Goal: Task Accomplishment & Management: Use online tool/utility

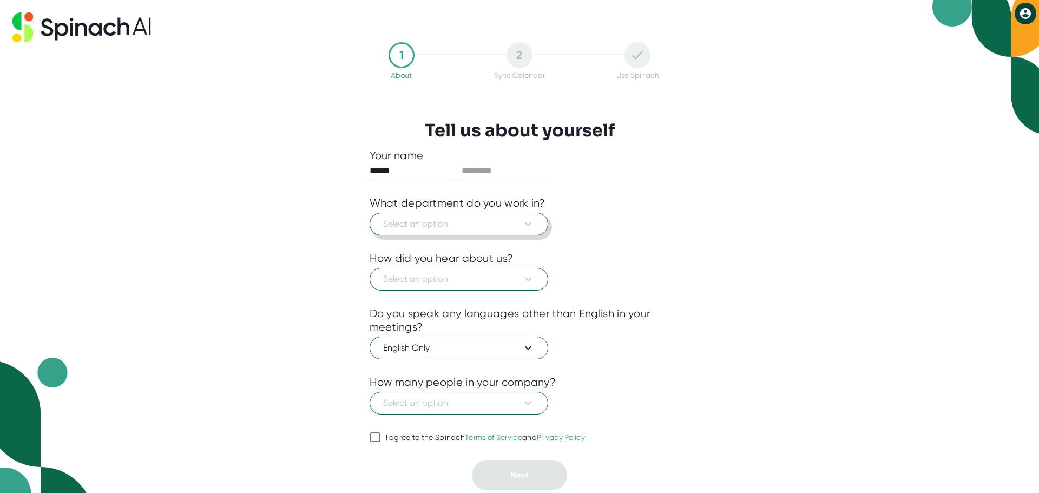
type input "*****"
click at [485, 224] on span "Select an option" at bounding box center [459, 224] width 152 height 13
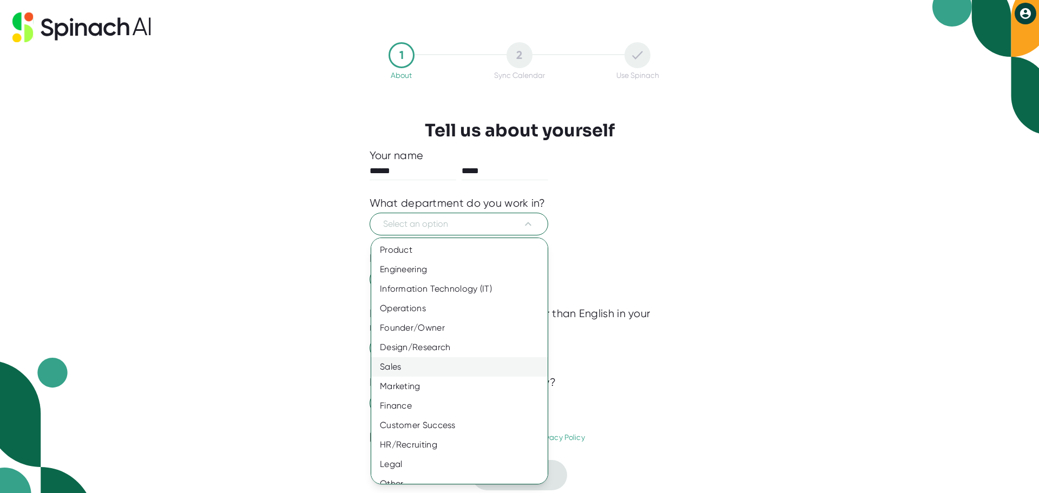
click at [424, 367] on div "Sales" at bounding box center [463, 366] width 185 height 19
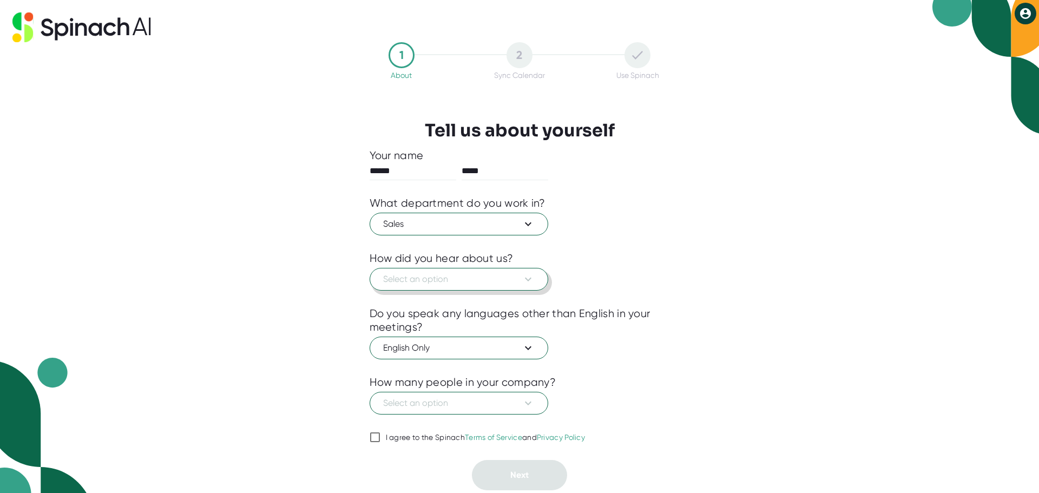
click at [465, 280] on span "Select an option" at bounding box center [459, 279] width 152 height 13
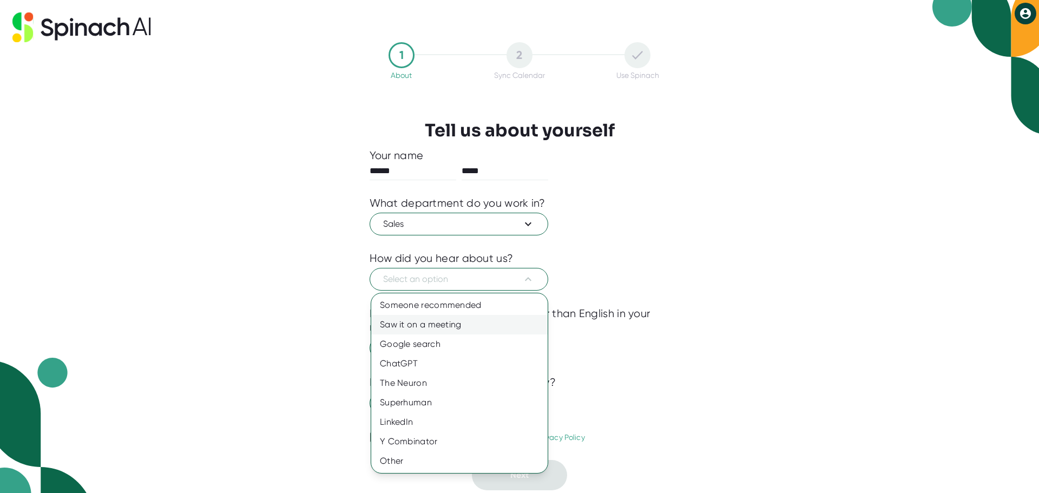
click at [448, 330] on div "Saw it on a meeting" at bounding box center [459, 324] width 176 height 19
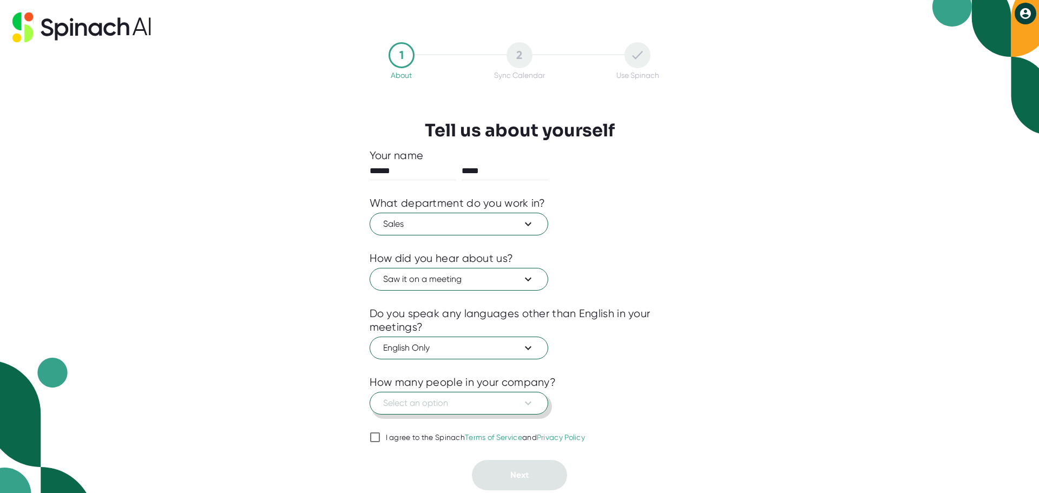
click at [480, 397] on span "Select an option" at bounding box center [459, 403] width 152 height 13
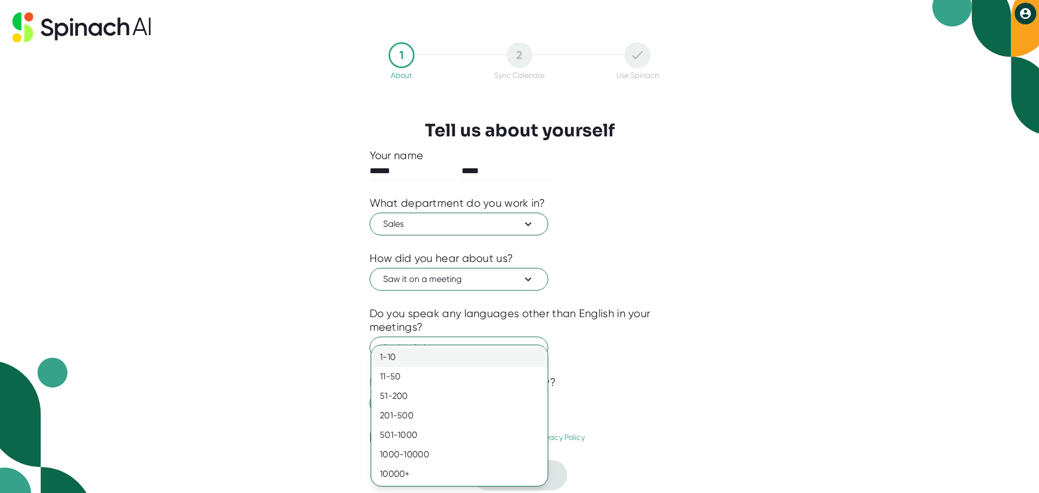
click at [424, 359] on div "1-10" at bounding box center [459, 357] width 176 height 19
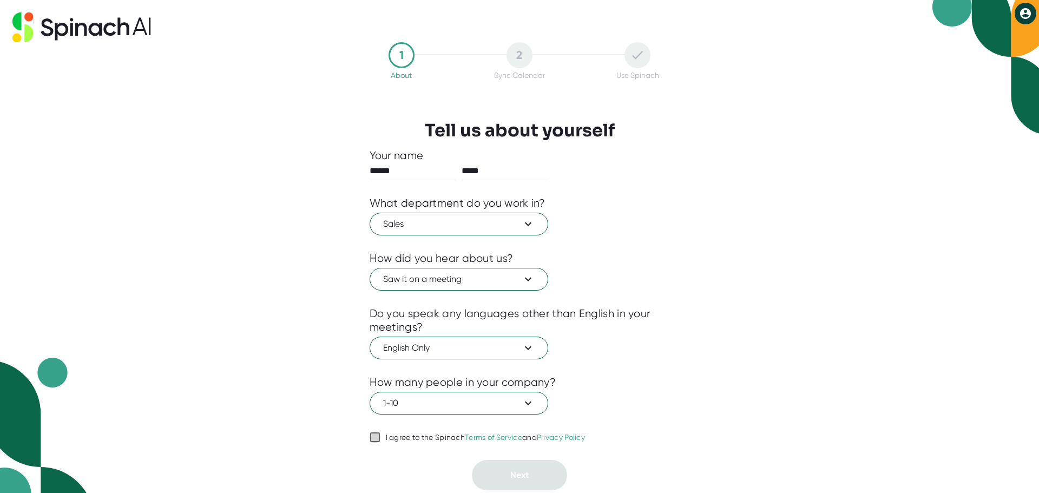
click at [374, 433] on input "I agree to the Spinach Terms of Service and Privacy Policy" at bounding box center [375, 437] width 11 height 13
checkbox input "true"
click at [508, 473] on button "Next" at bounding box center [519, 475] width 95 height 30
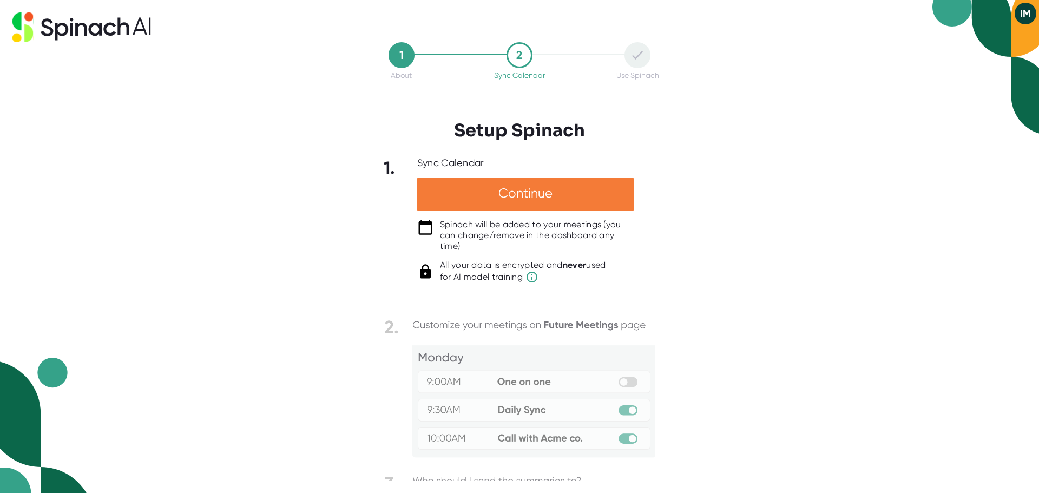
click at [483, 197] on div "Continue" at bounding box center [525, 195] width 217 height 34
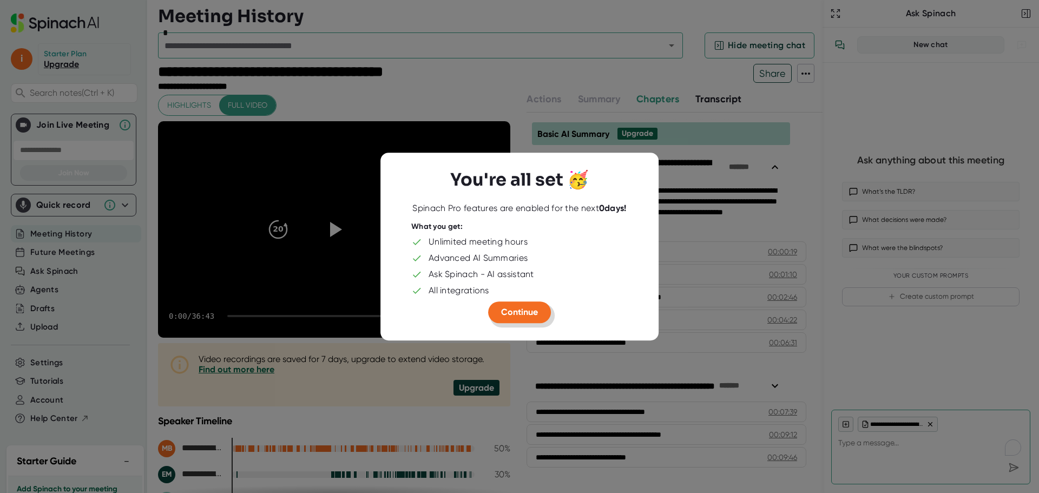
type textarea "x"
click at [518, 316] on span "Continue" at bounding box center [519, 312] width 37 height 10
